Goal: Task Accomplishment & Management: Complete application form

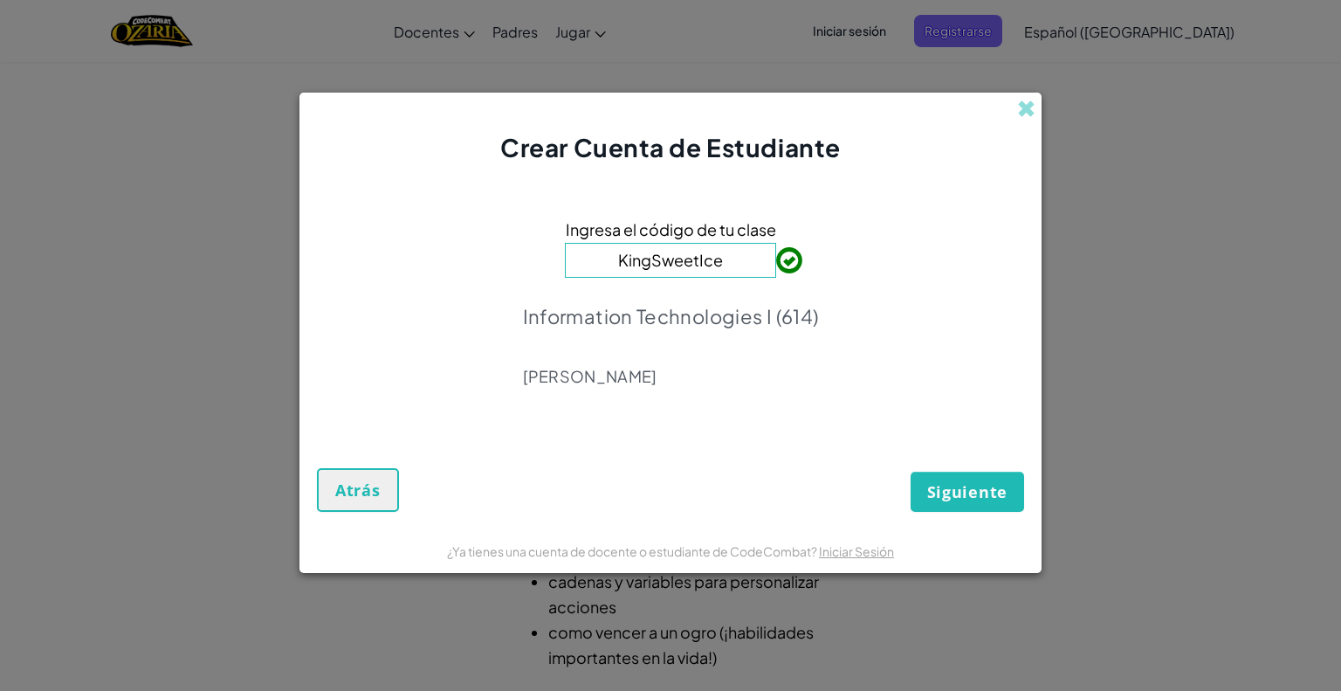
click at [842, 34] on div "Crear Cuenta de Estudiante Ingresa el código de tu clase KingSweetIce Informati…" at bounding box center [670, 345] width 1341 height 691
click at [323, 498] on button "Atrás" at bounding box center [358, 490] width 82 height 44
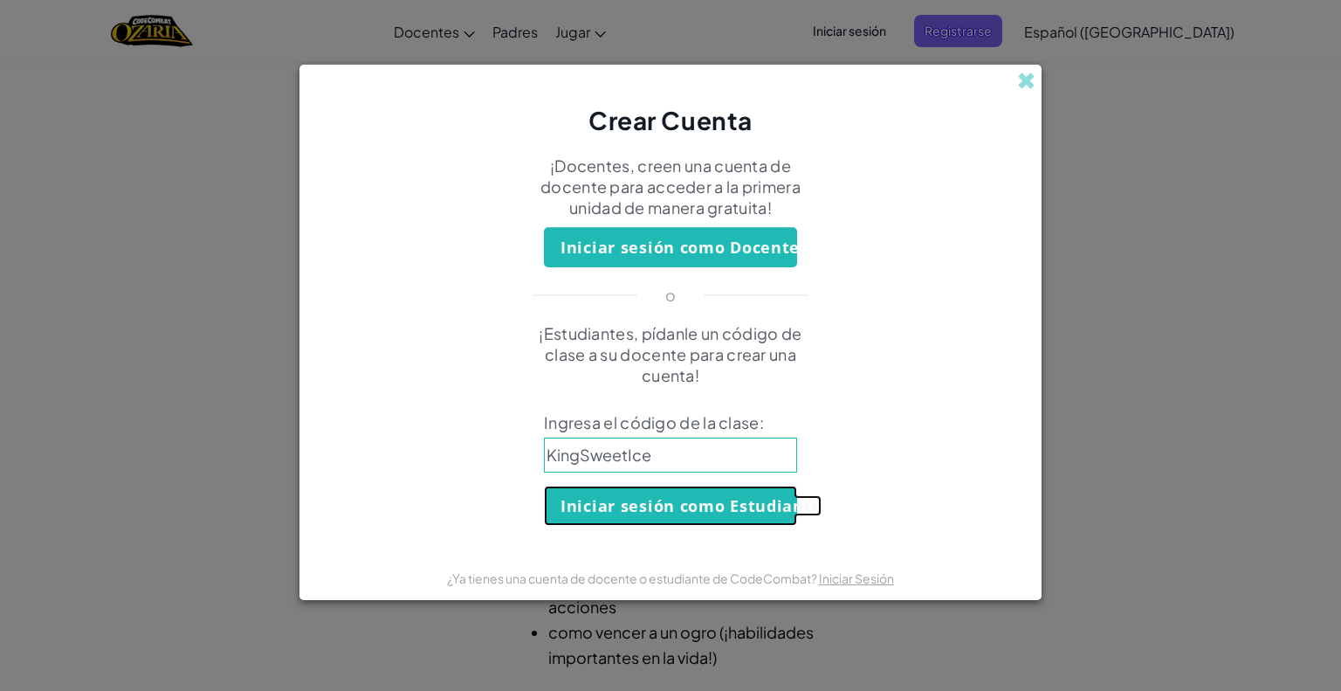
click at [671, 519] on button "Iniciar sesión como Estudiante" at bounding box center [670, 505] width 253 height 40
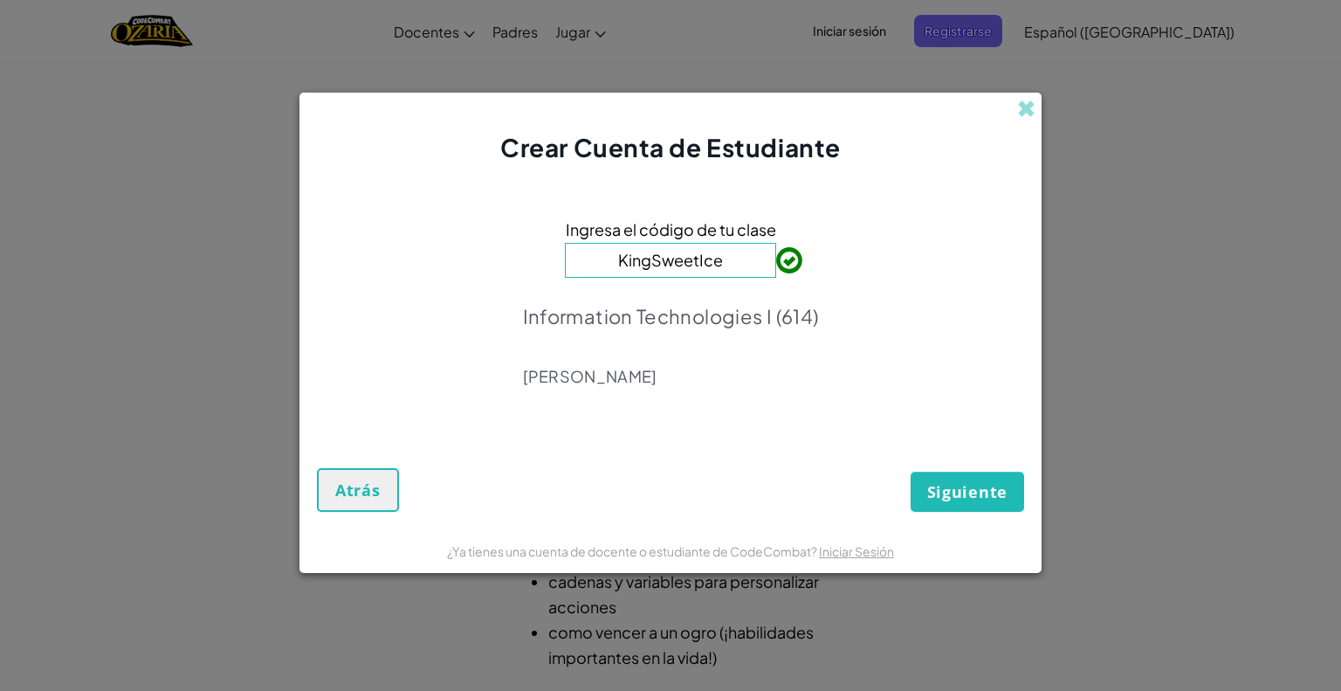
drag, startPoint x: 671, startPoint y: 519, endPoint x: 966, endPoint y: 484, distance: 296.3
click at [966, 484] on form "Ingresa el código de tu clase KingSweetIce Information Technologies I (614) [PE…" at bounding box center [670, 347] width 742 height 364
click at [1026, 100] on span at bounding box center [1026, 109] width 18 height 18
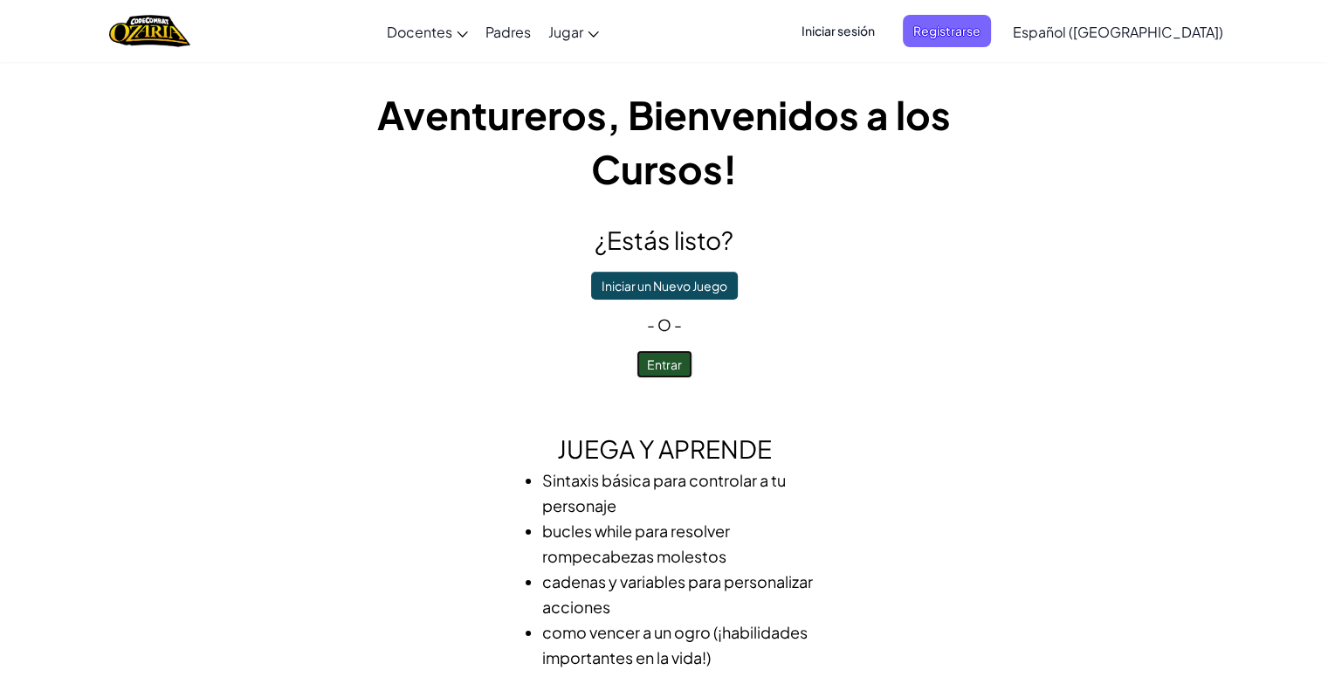
click at [651, 361] on button "Entrar" at bounding box center [664, 364] width 56 height 28
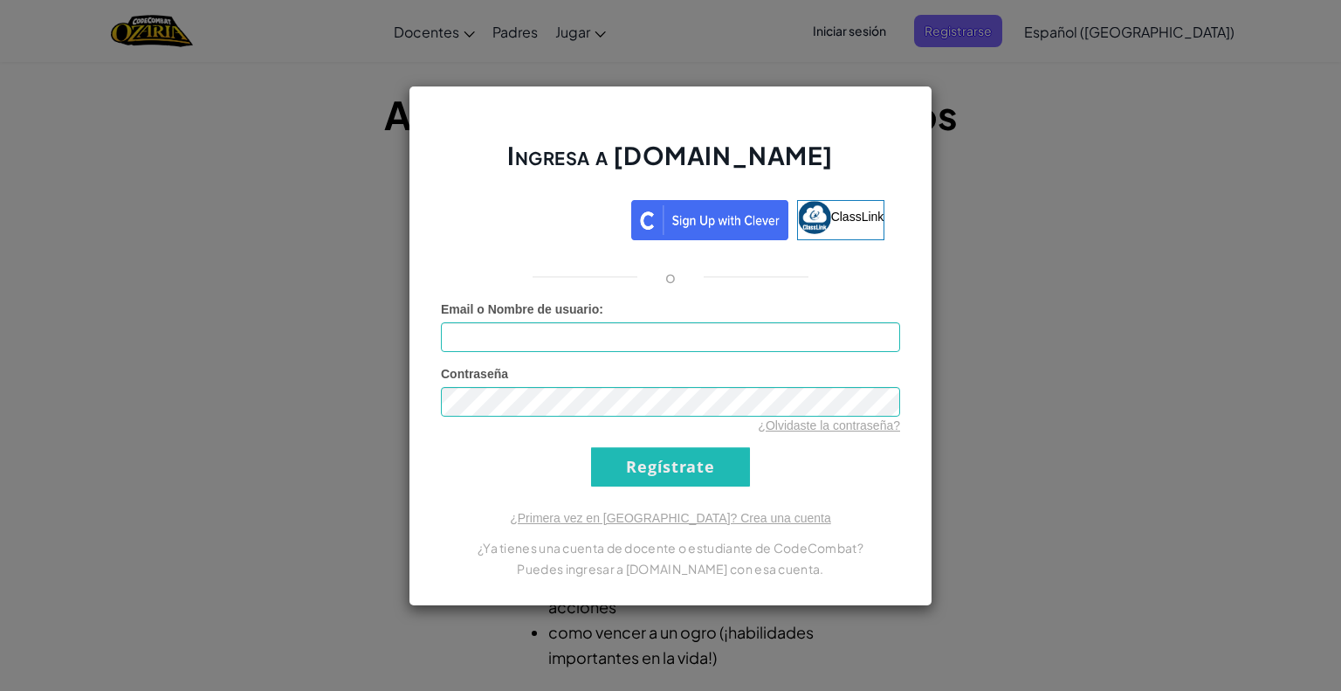
click at [698, 37] on div "Ingresa a [DOMAIN_NAME] ClassLink o Error desconocido. Email o Nombre de usuari…" at bounding box center [670, 345] width 1341 height 691
